Goal: Information Seeking & Learning: Learn about a topic

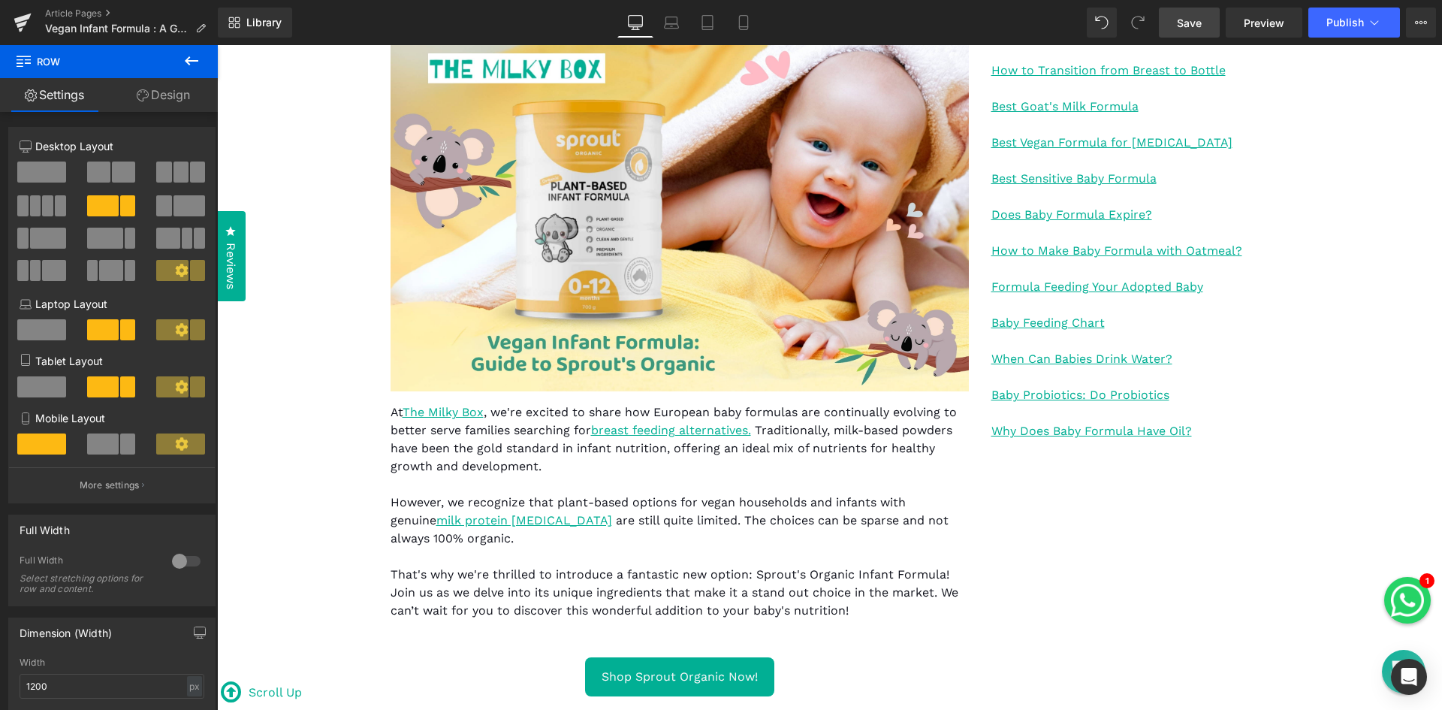
click at [1199, 17] on span "Save" at bounding box center [1189, 23] width 25 height 16
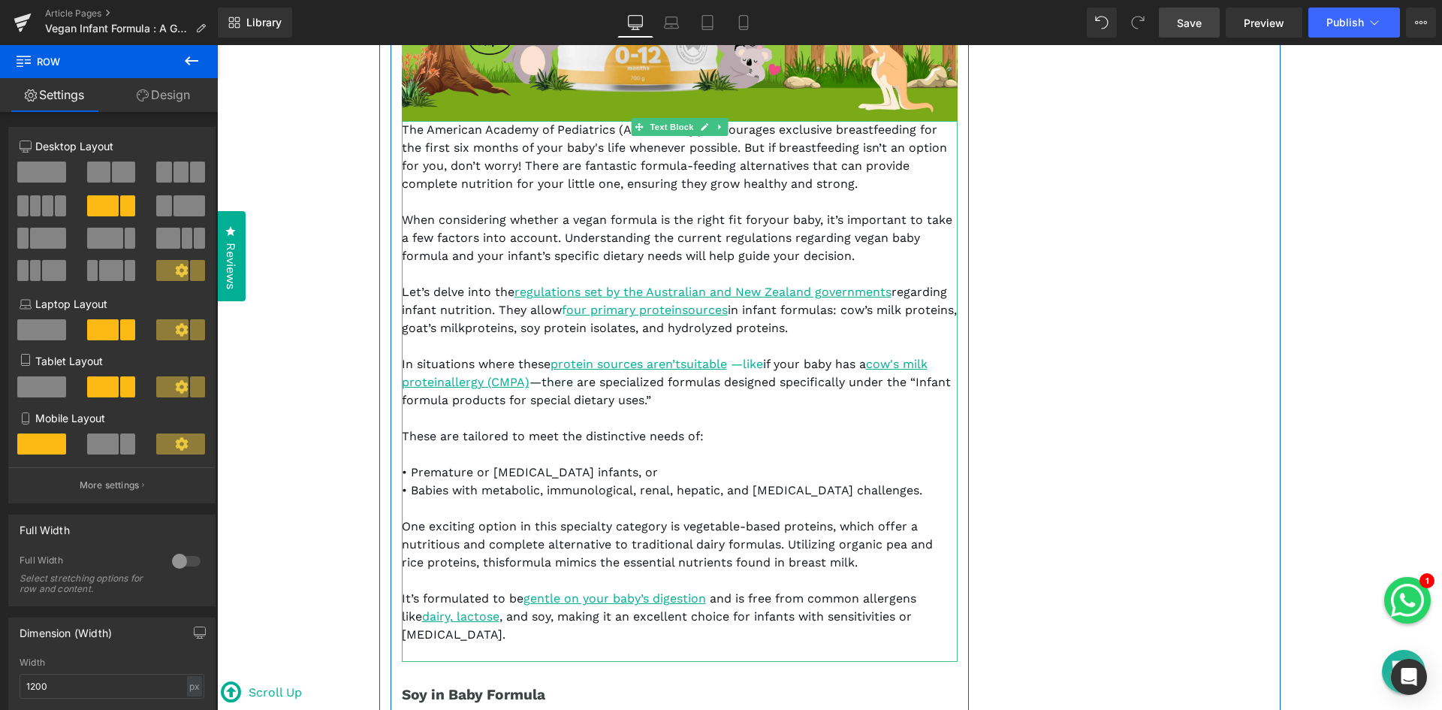
scroll to position [2176, 0]
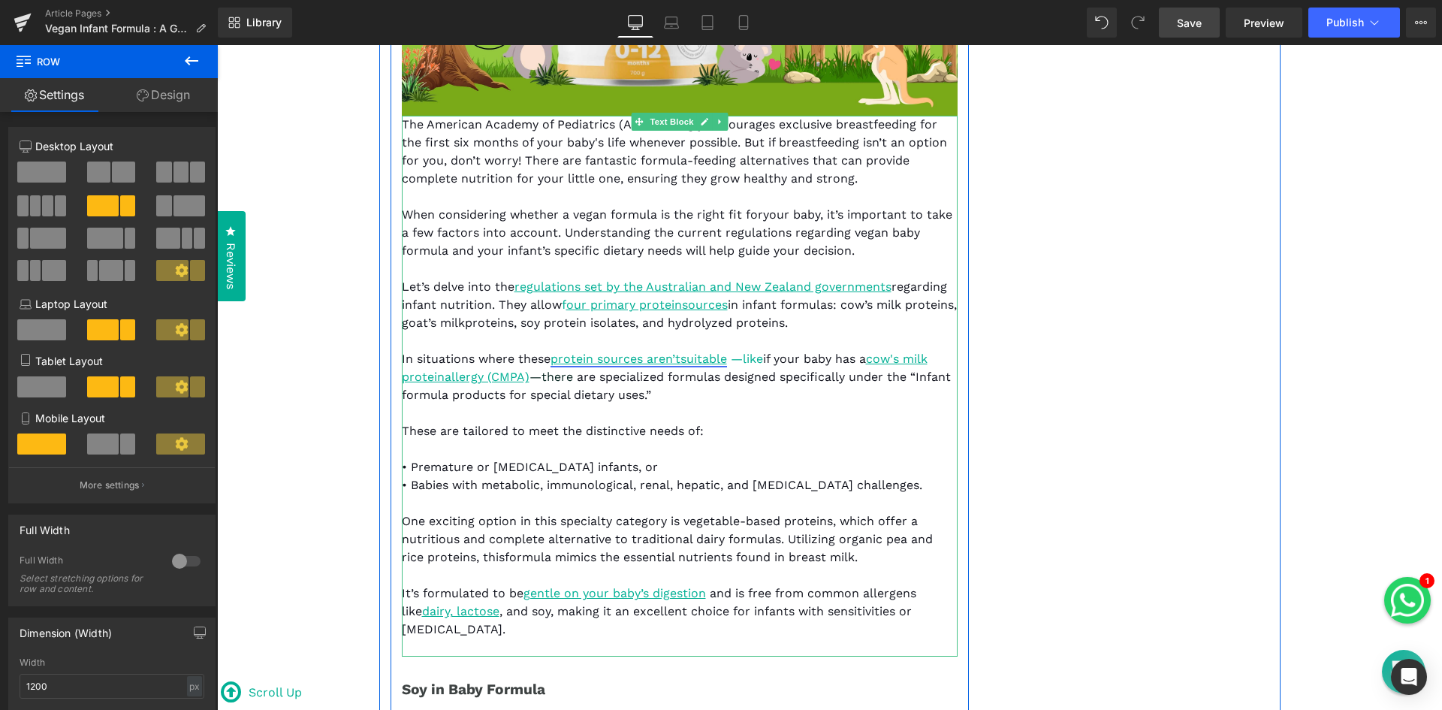
click at [704, 362] on span "protein sources aren’tsuitable" at bounding box center [638, 358] width 176 height 14
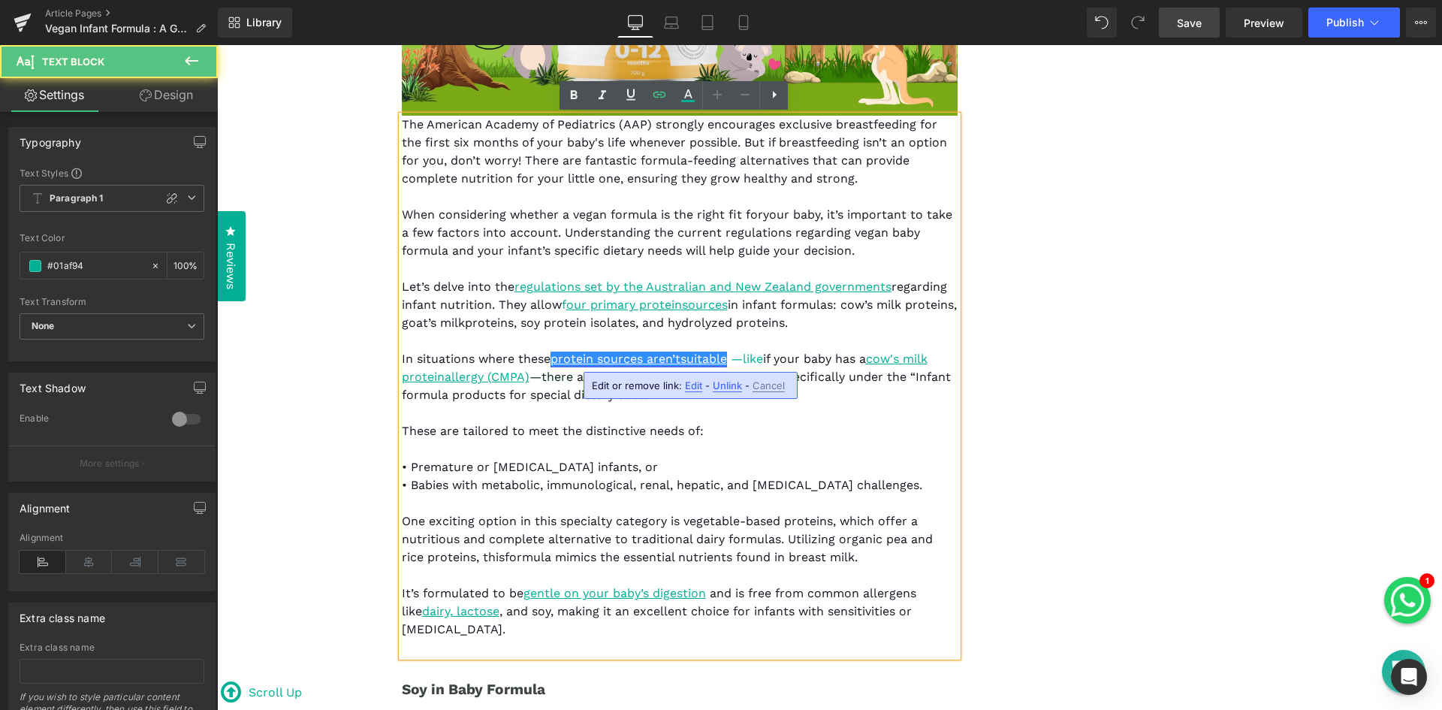
click at [678, 360] on span "protein sources aren’tsuitable" at bounding box center [638, 358] width 176 height 14
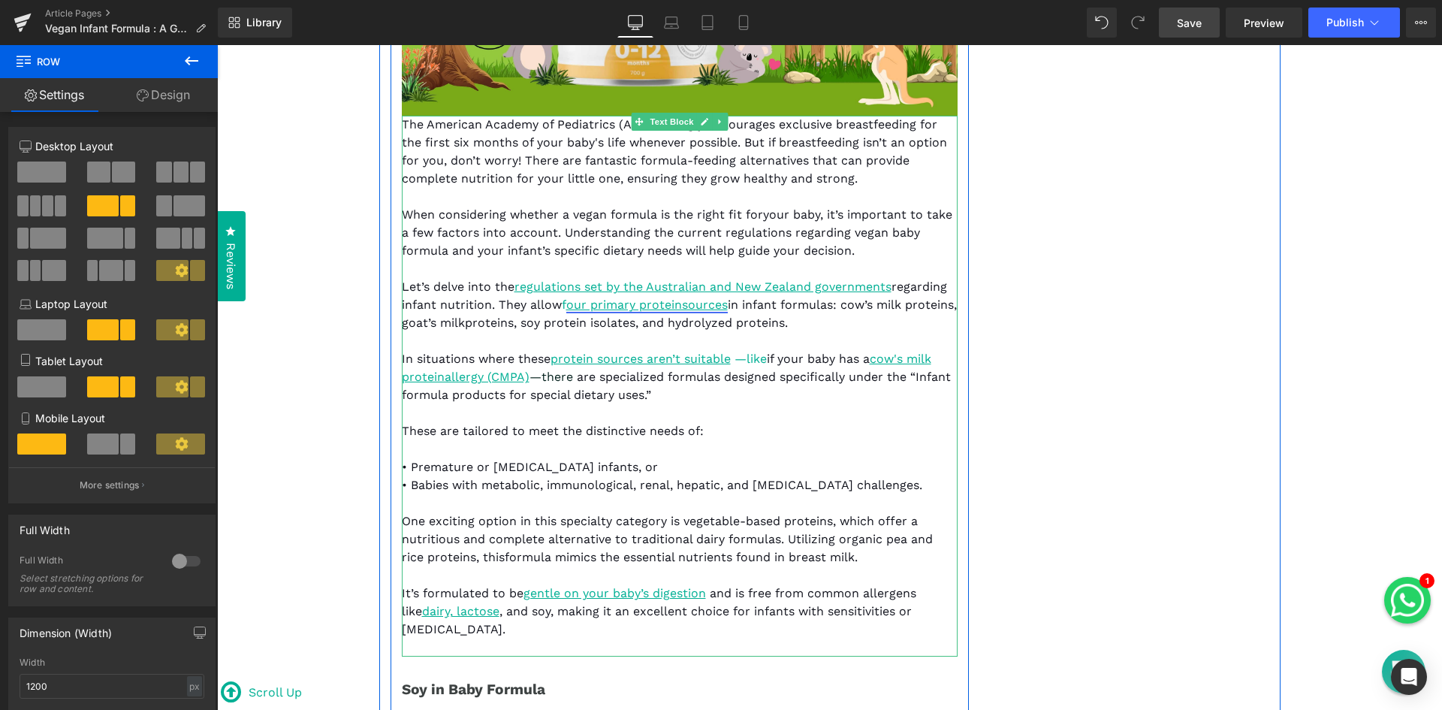
click at [680, 309] on span "our primary proteinsources" at bounding box center [646, 304] width 161 height 14
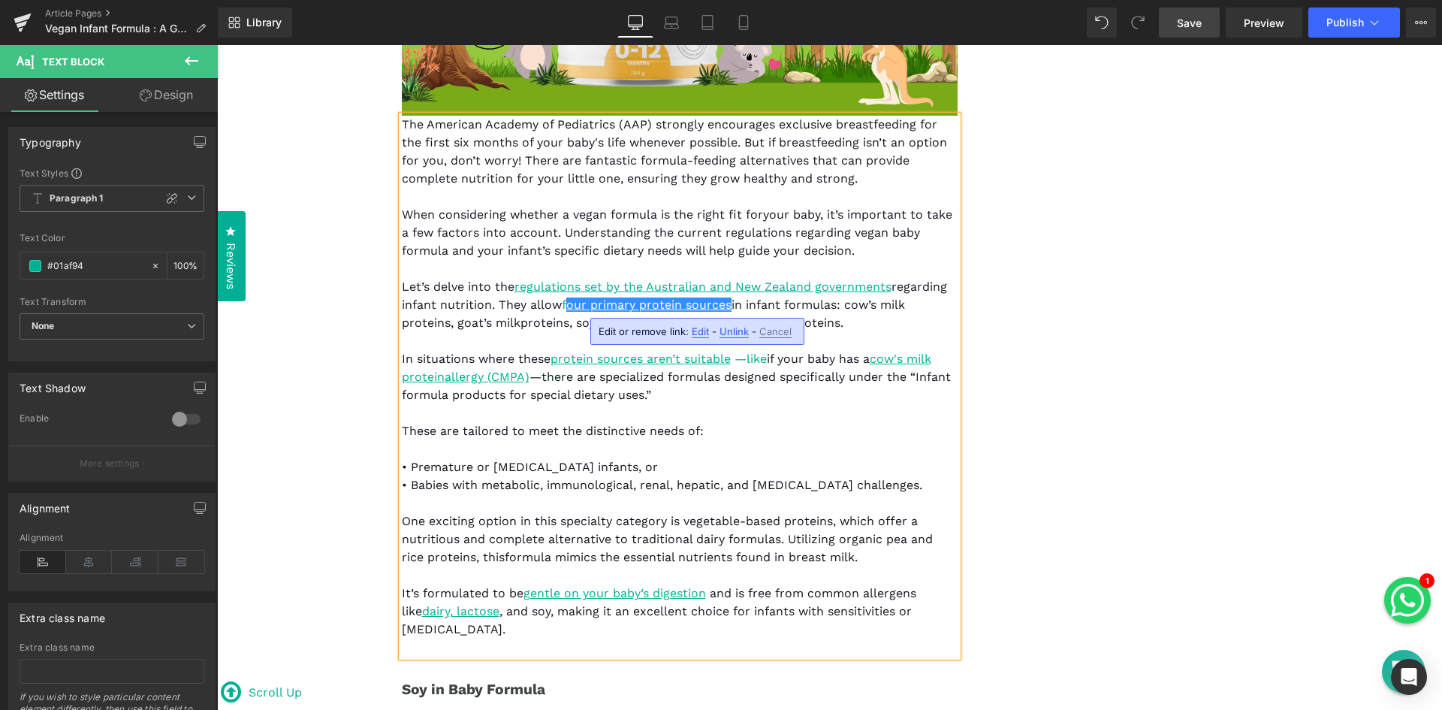
click at [854, 389] on p "In situations where these protein sources aren’t suitable —like if your baby ha…" at bounding box center [680, 377] width 556 height 54
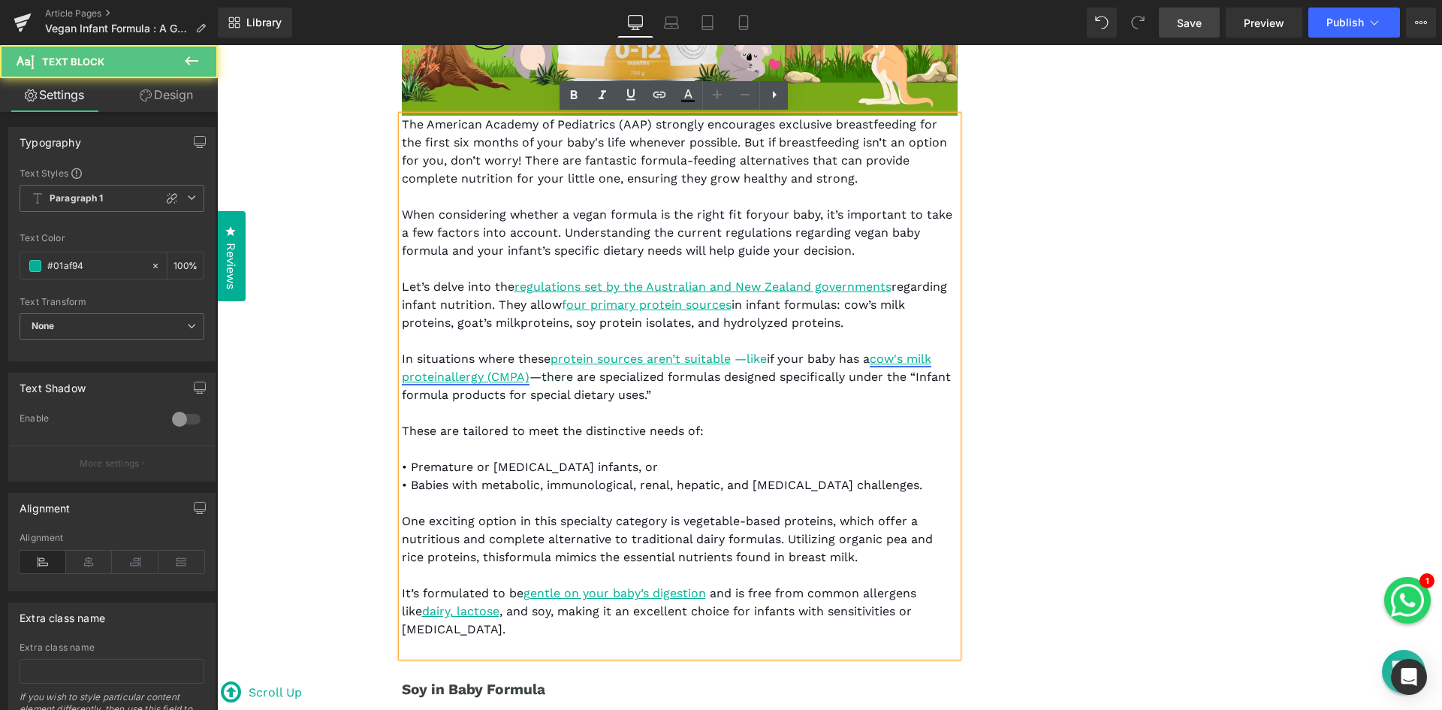
click at [440, 381] on span "cow's milk proteinallergy (CMPA)" at bounding box center [666, 367] width 529 height 32
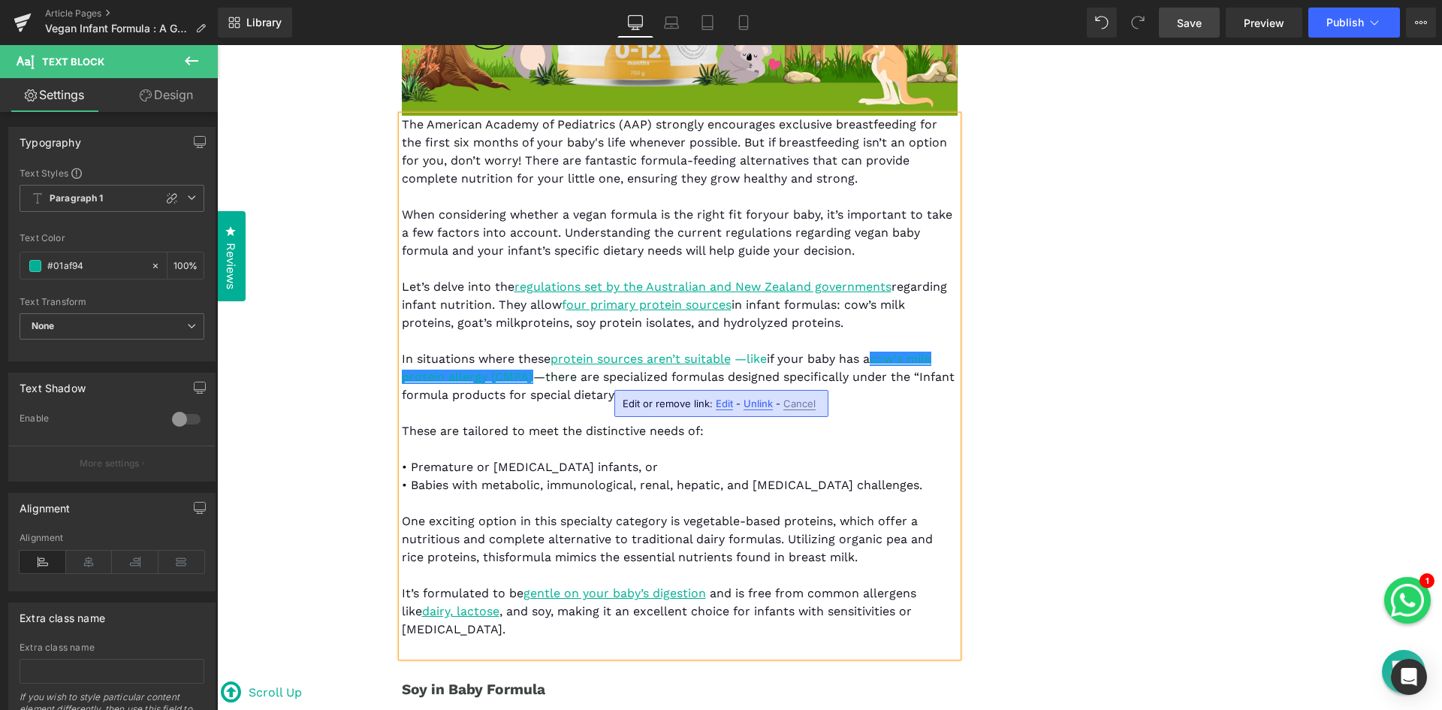
click at [546, 411] on p at bounding box center [680, 413] width 556 height 18
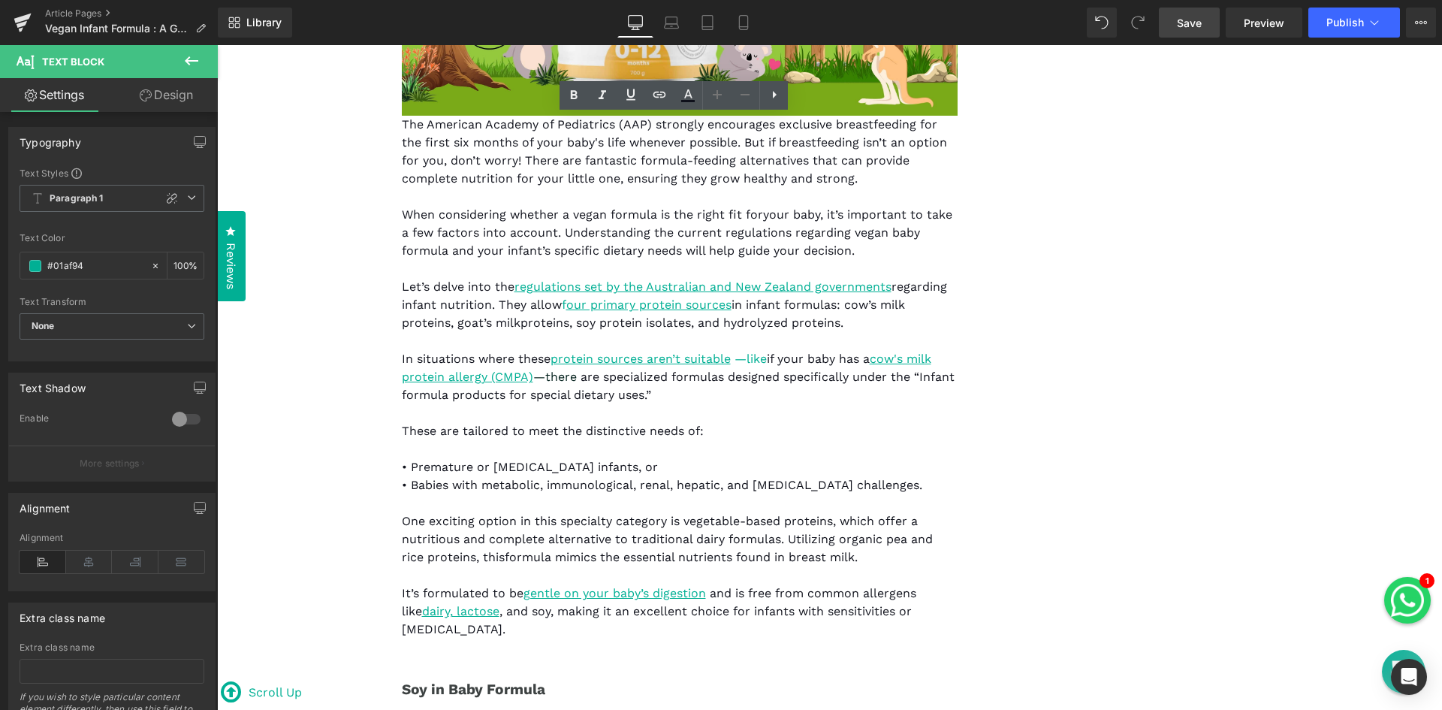
click at [1203, 21] on link "Save" at bounding box center [1189, 23] width 61 height 30
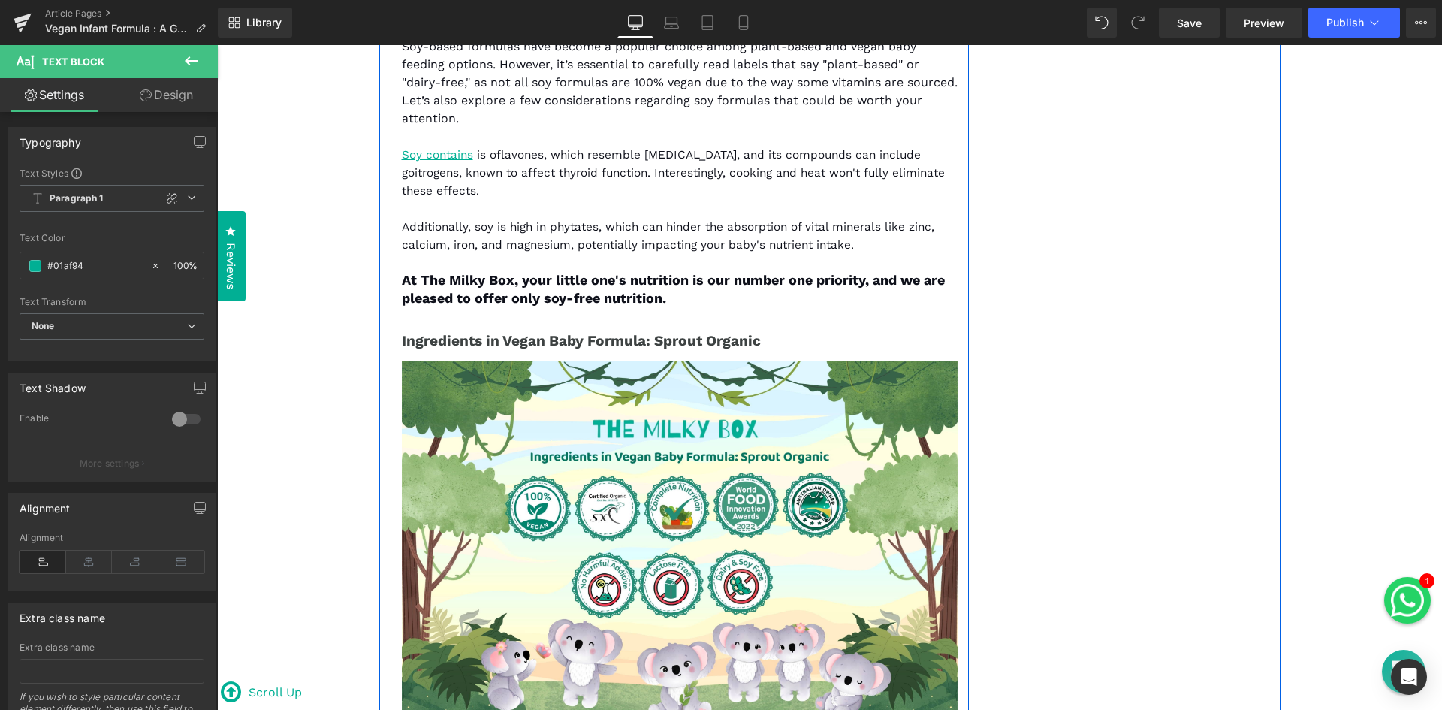
scroll to position [3302, 0]
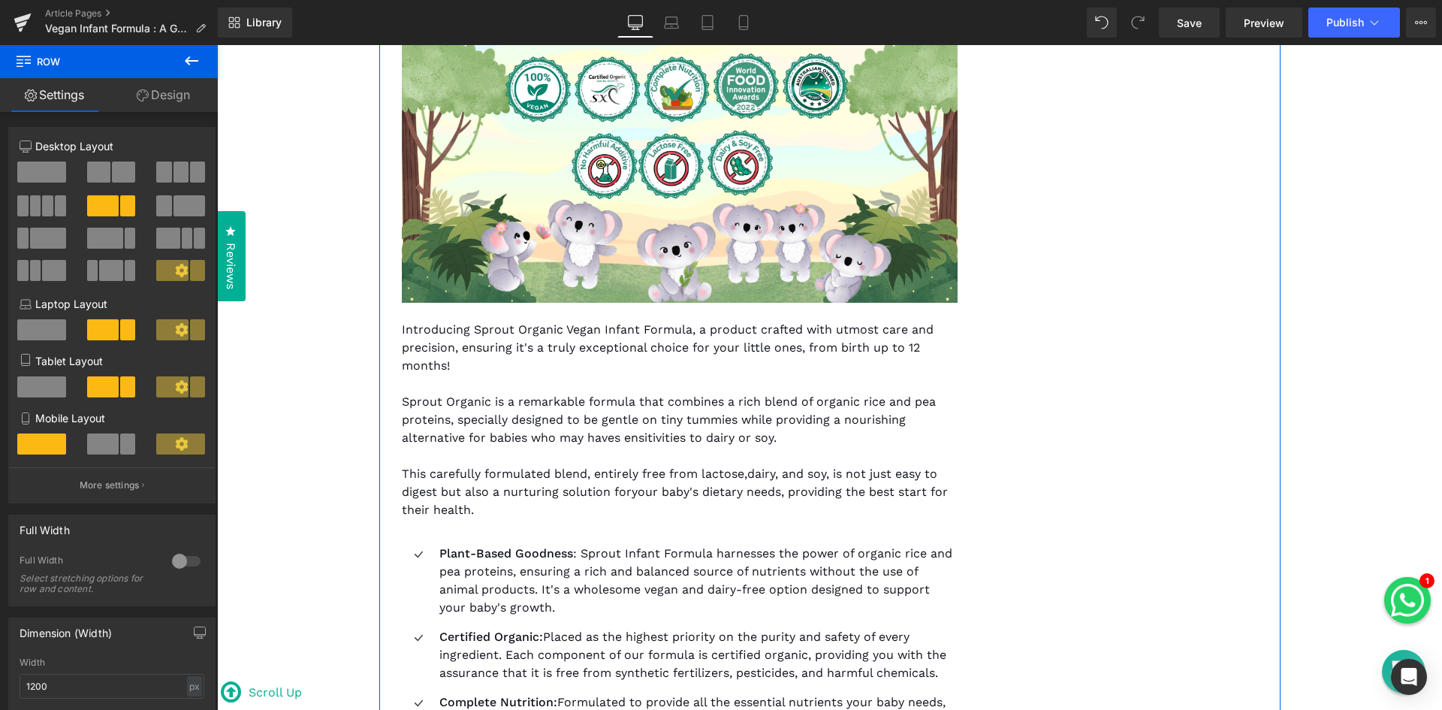
scroll to position [3677, 0]
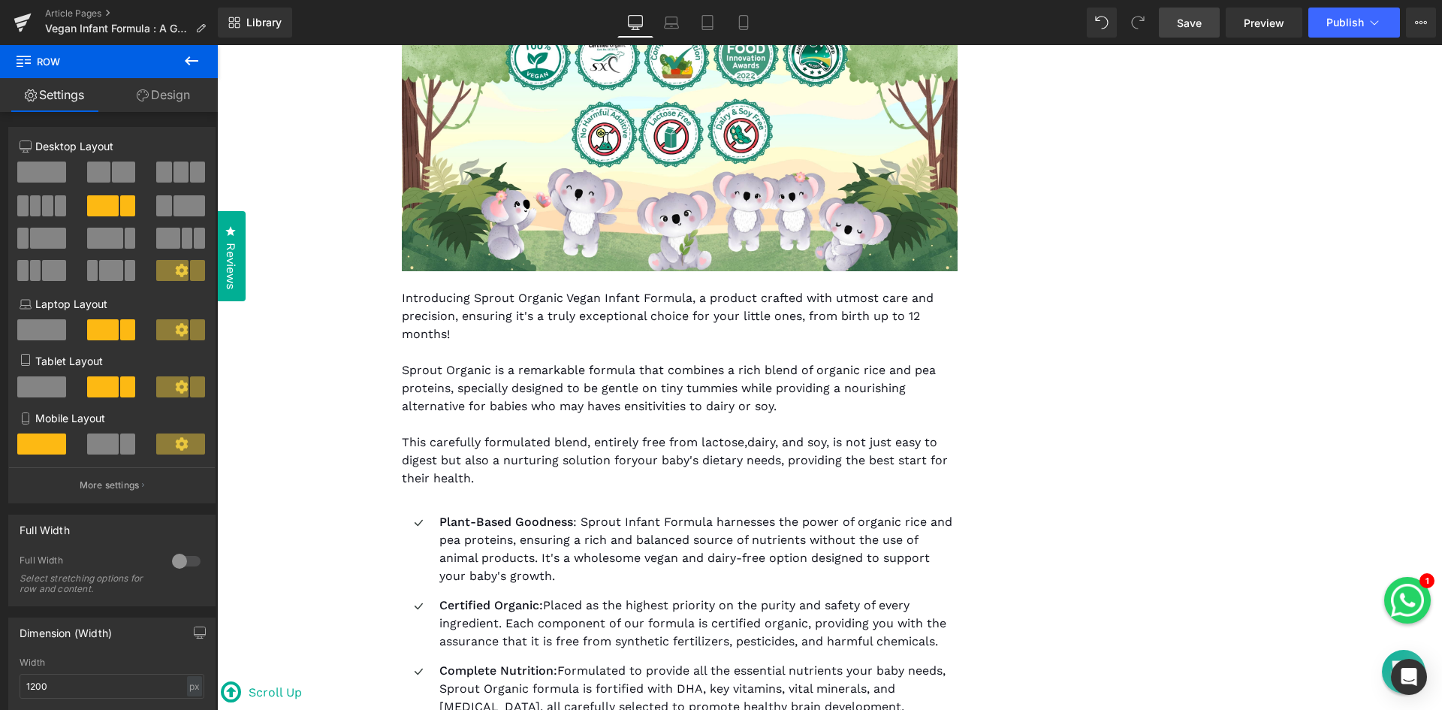
click at [1191, 15] on span "Save" at bounding box center [1189, 23] width 25 height 16
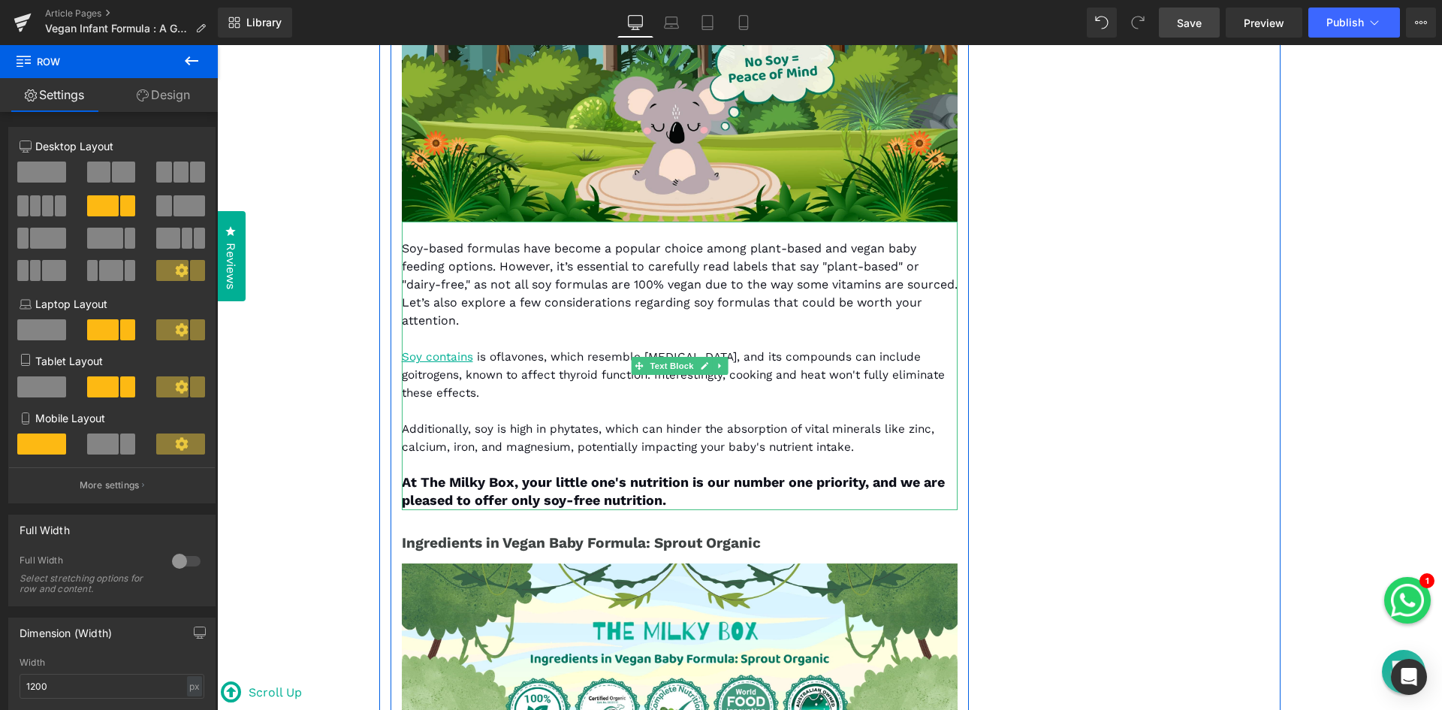
scroll to position [3002, 0]
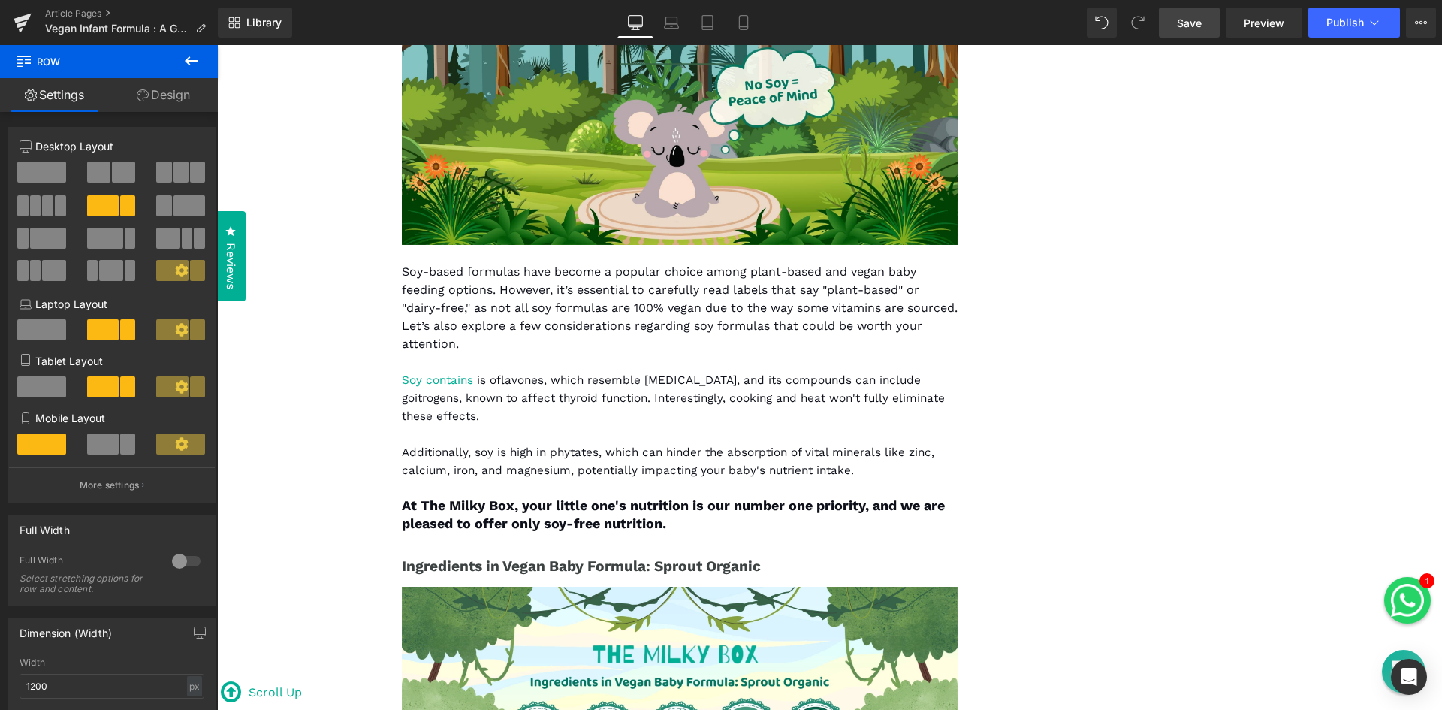
drag, startPoint x: 1196, startPoint y: 17, endPoint x: 794, endPoint y: 171, distance: 431.1
click at [1196, 17] on span "Save" at bounding box center [1189, 23] width 25 height 16
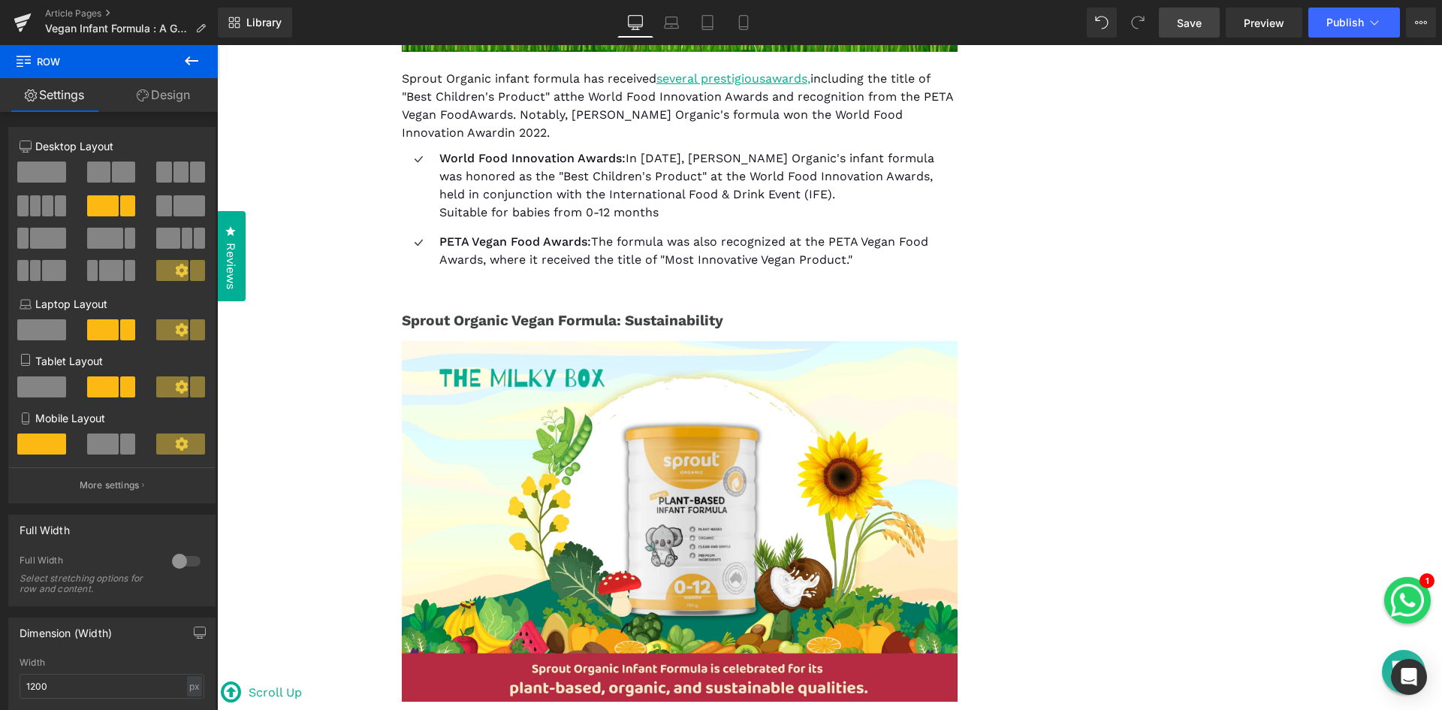
scroll to position [5179, 0]
